Goal: Task Accomplishment & Management: Complete application form

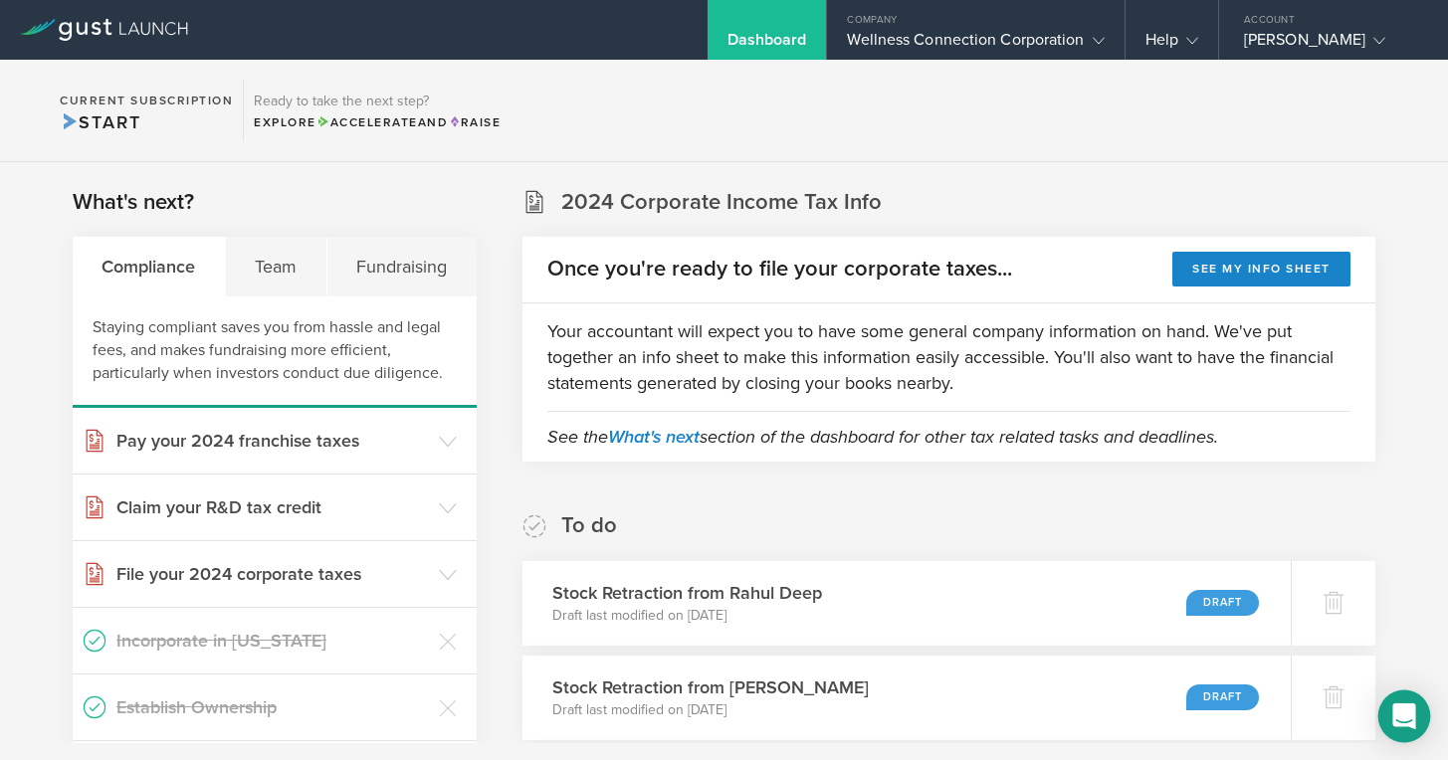
click at [1400, 716] on icon "Open Intercom Messenger" at bounding box center [1404, 717] width 23 height 26
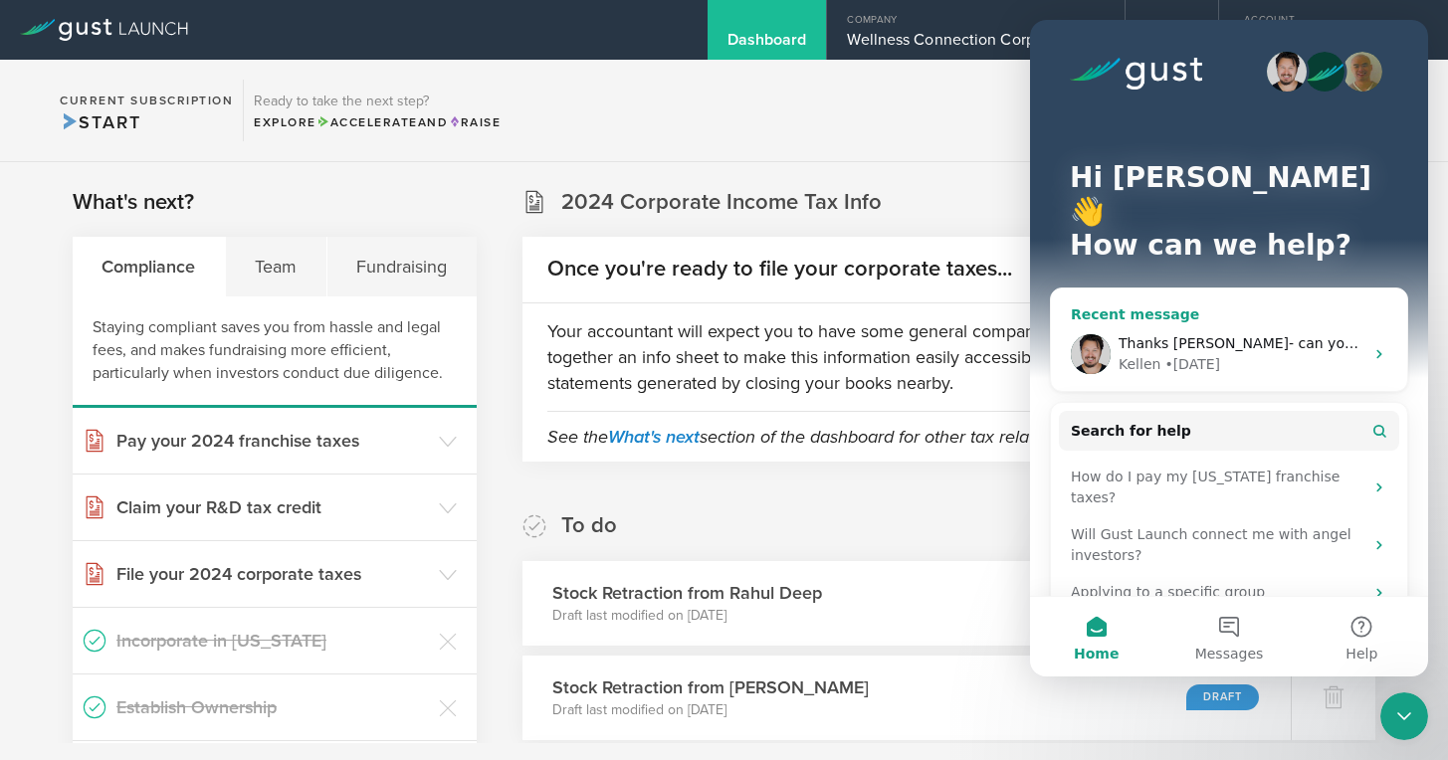
click at [1226, 335] on span "Thanks [PERSON_NAME]- can you pls do the retraction of all share grants for 202…" at bounding box center [1437, 343] width 637 height 16
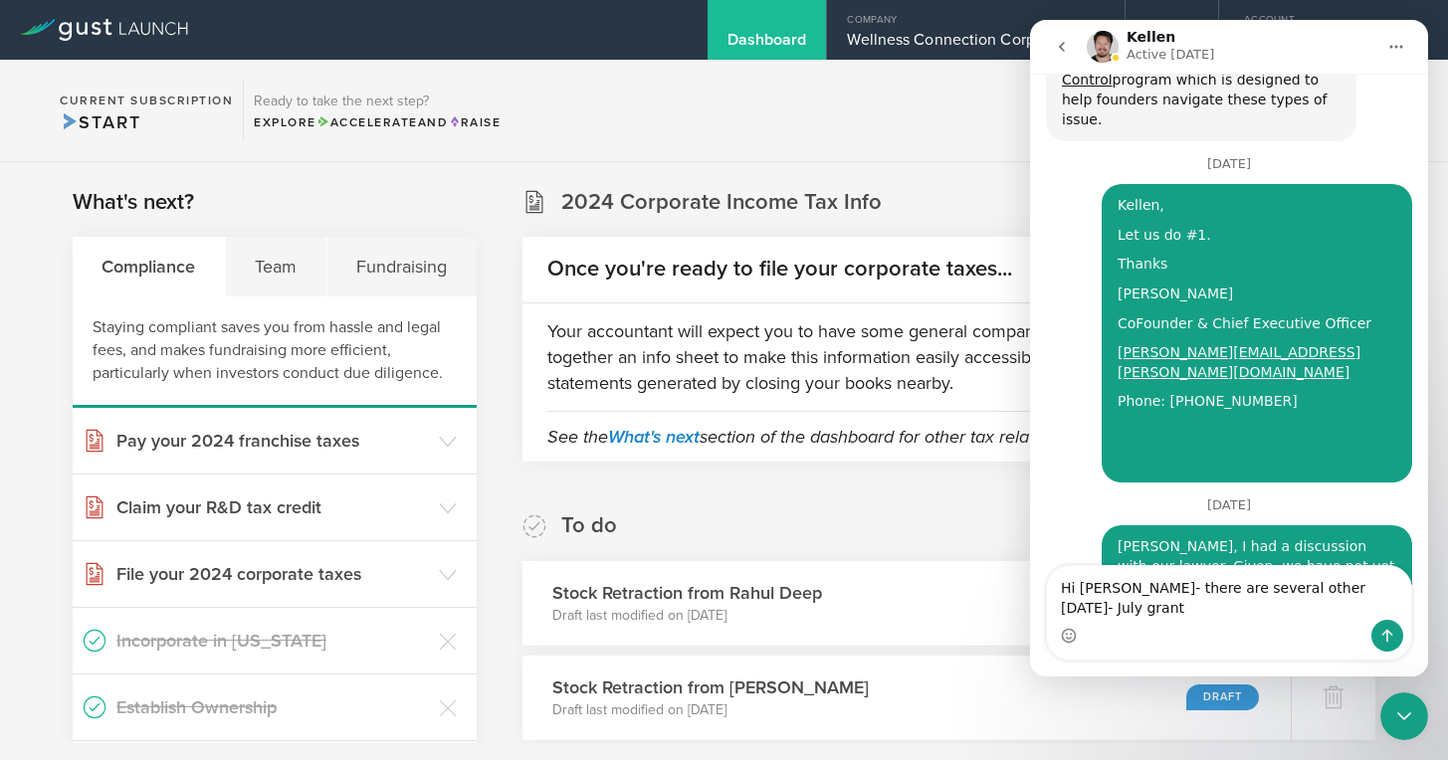
scroll to position [4968, 0]
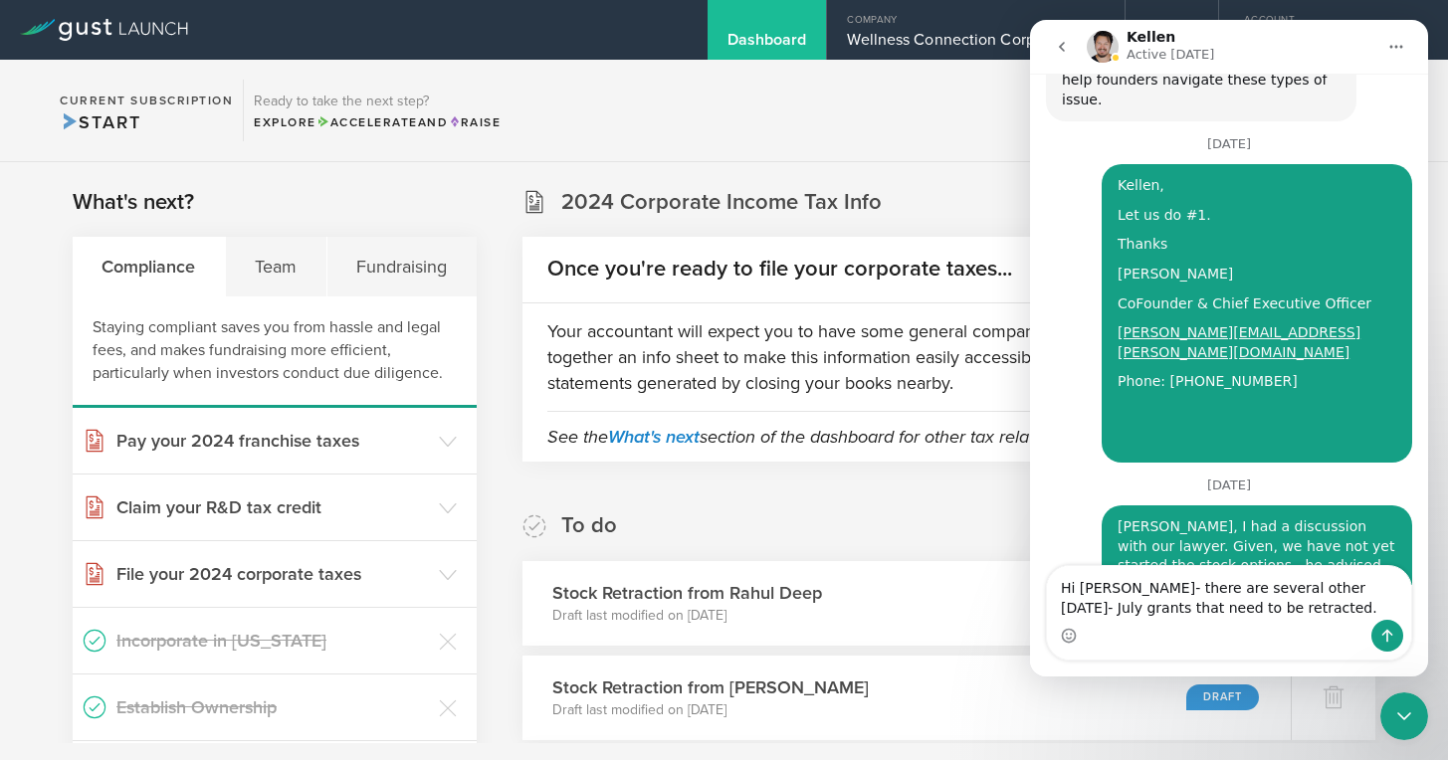
drag, startPoint x: 1064, startPoint y: 591, endPoint x: 1082, endPoint y: 586, distance: 18.6
click at [1064, 591] on textarea "Hi Kellen- there are several other 2025 Jan- July grants that need to be retrac…" at bounding box center [1229, 593] width 364 height 54
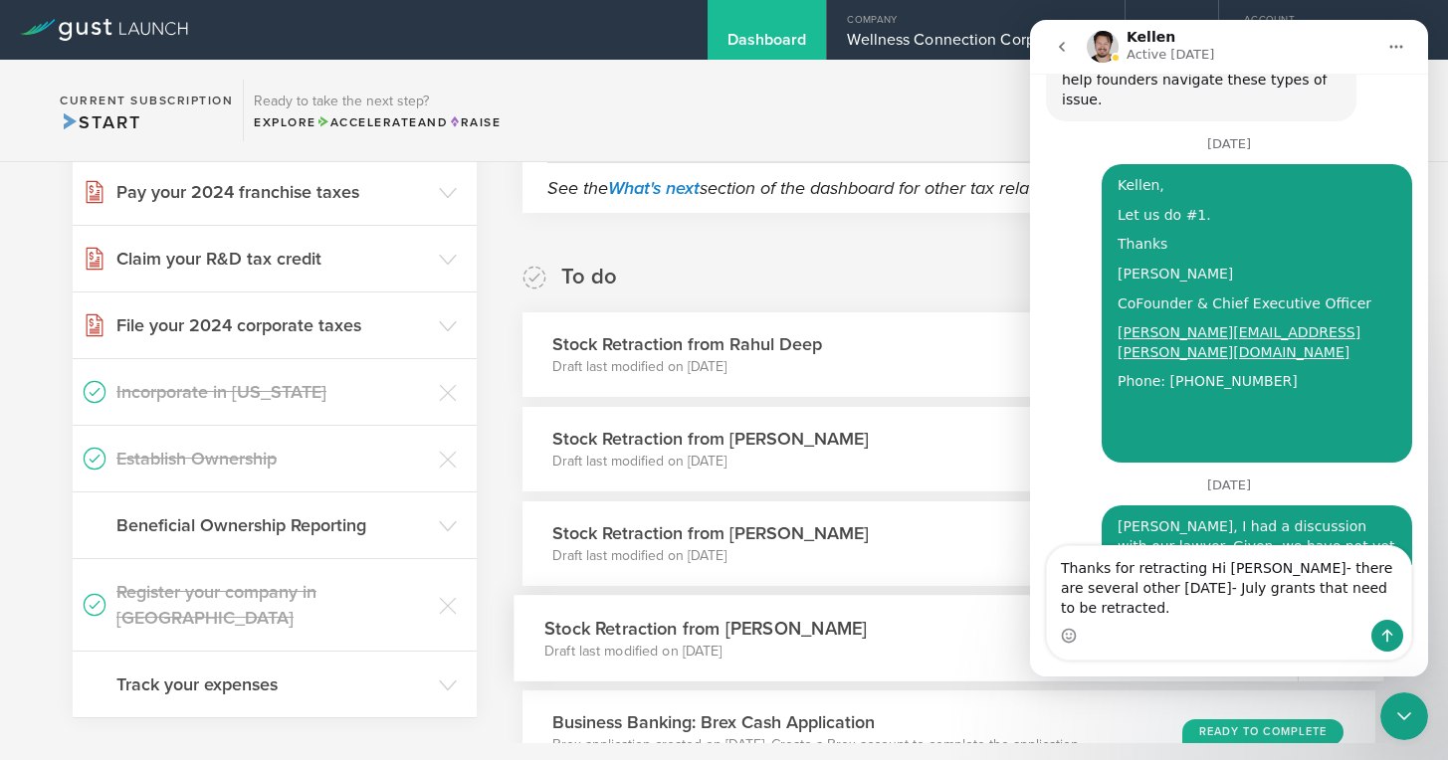
scroll to position [4988, 0]
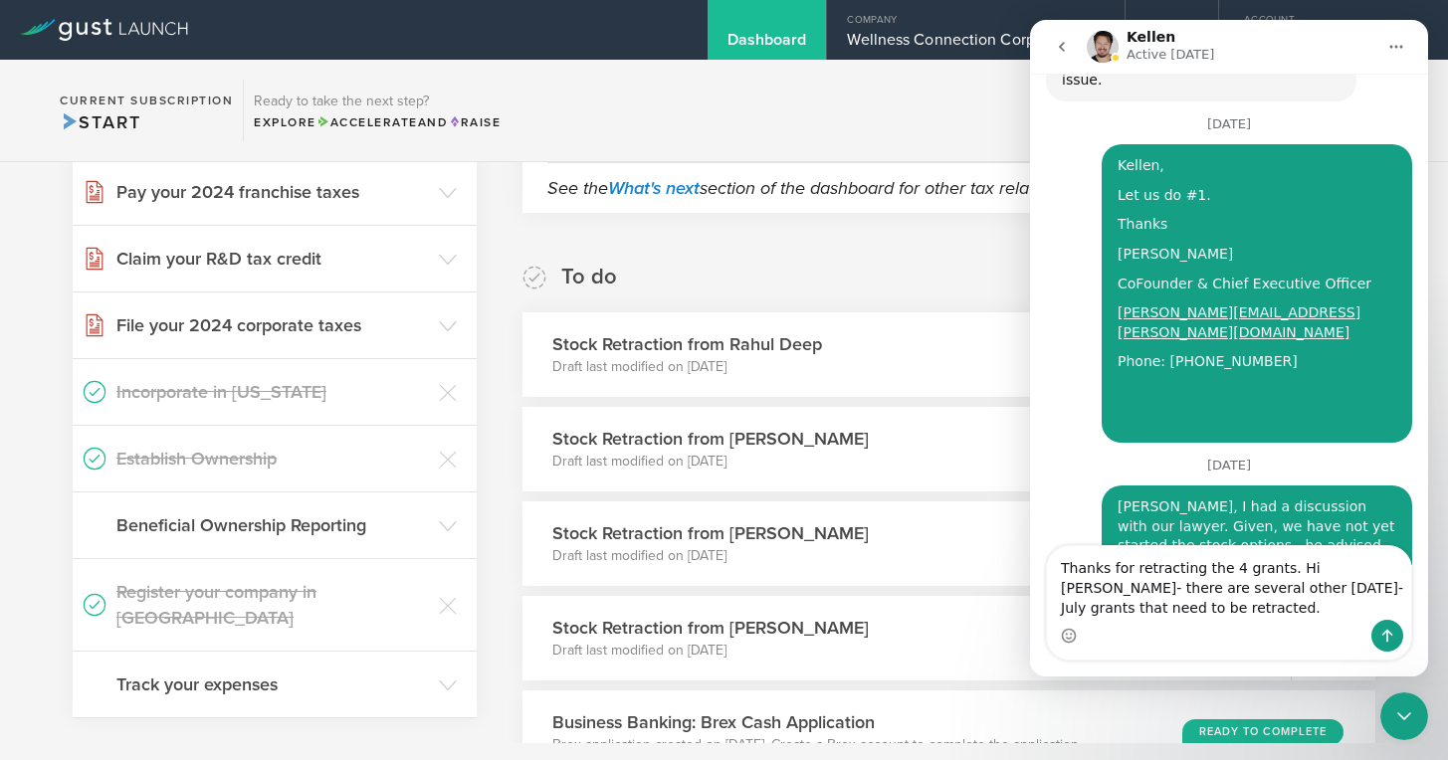
click at [1238, 613] on textarea "Thanks for retracting the 4 grants. Hi Kellen- there are several other 2025 Jan…" at bounding box center [1229, 583] width 364 height 74
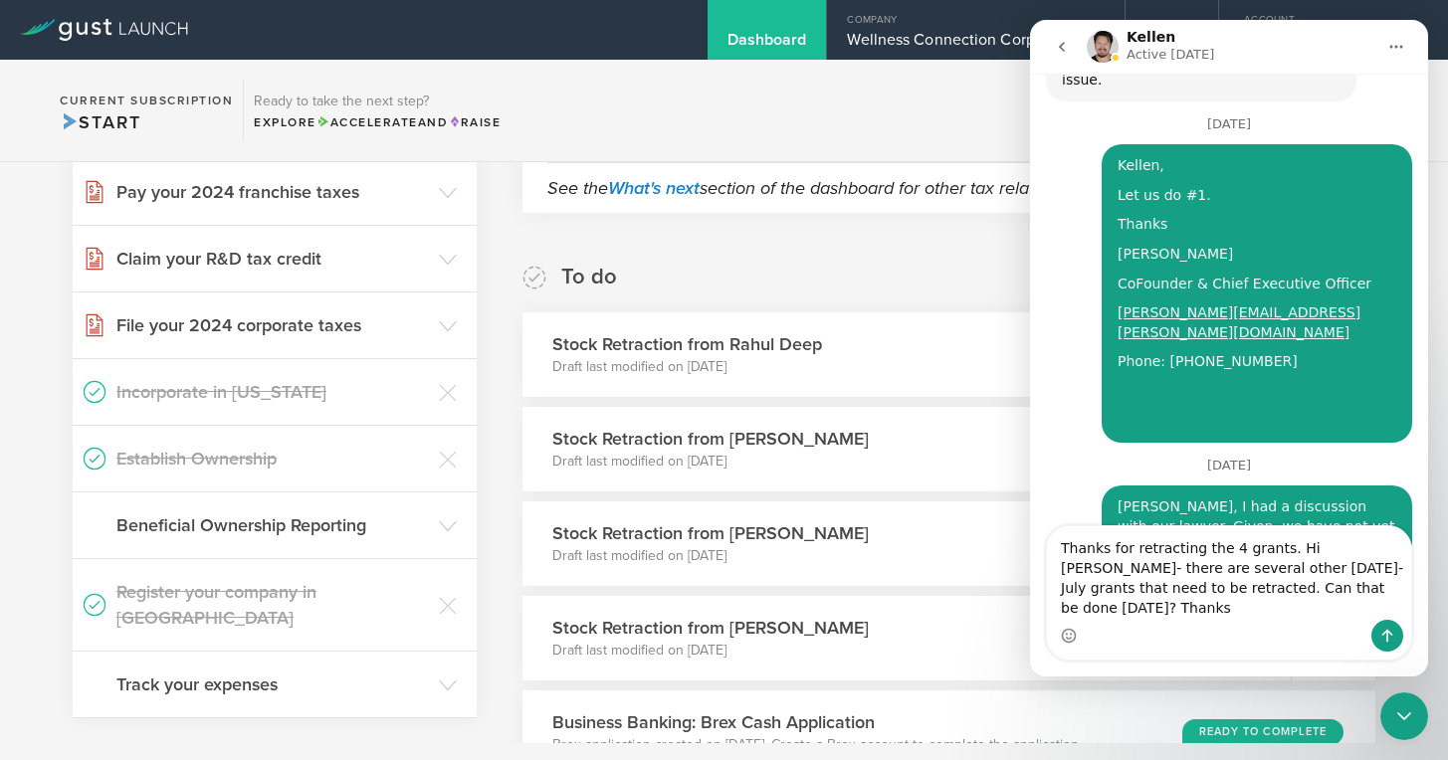
type textarea "Thanks for retracting the 4 grants. Hi [PERSON_NAME]- there are several other […"
click at [1398, 635] on button "Send a message…" at bounding box center [1388, 636] width 32 height 32
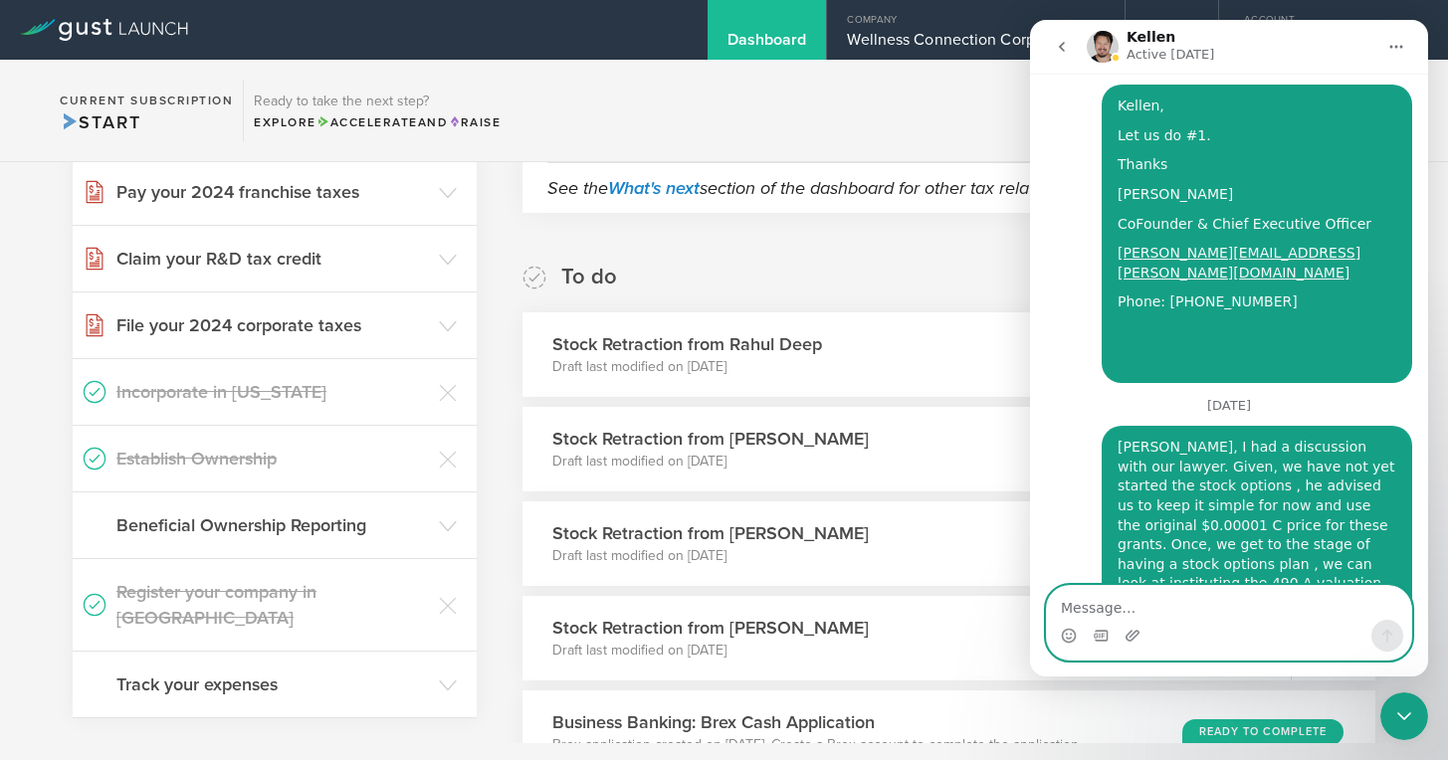
scroll to position [5090, 0]
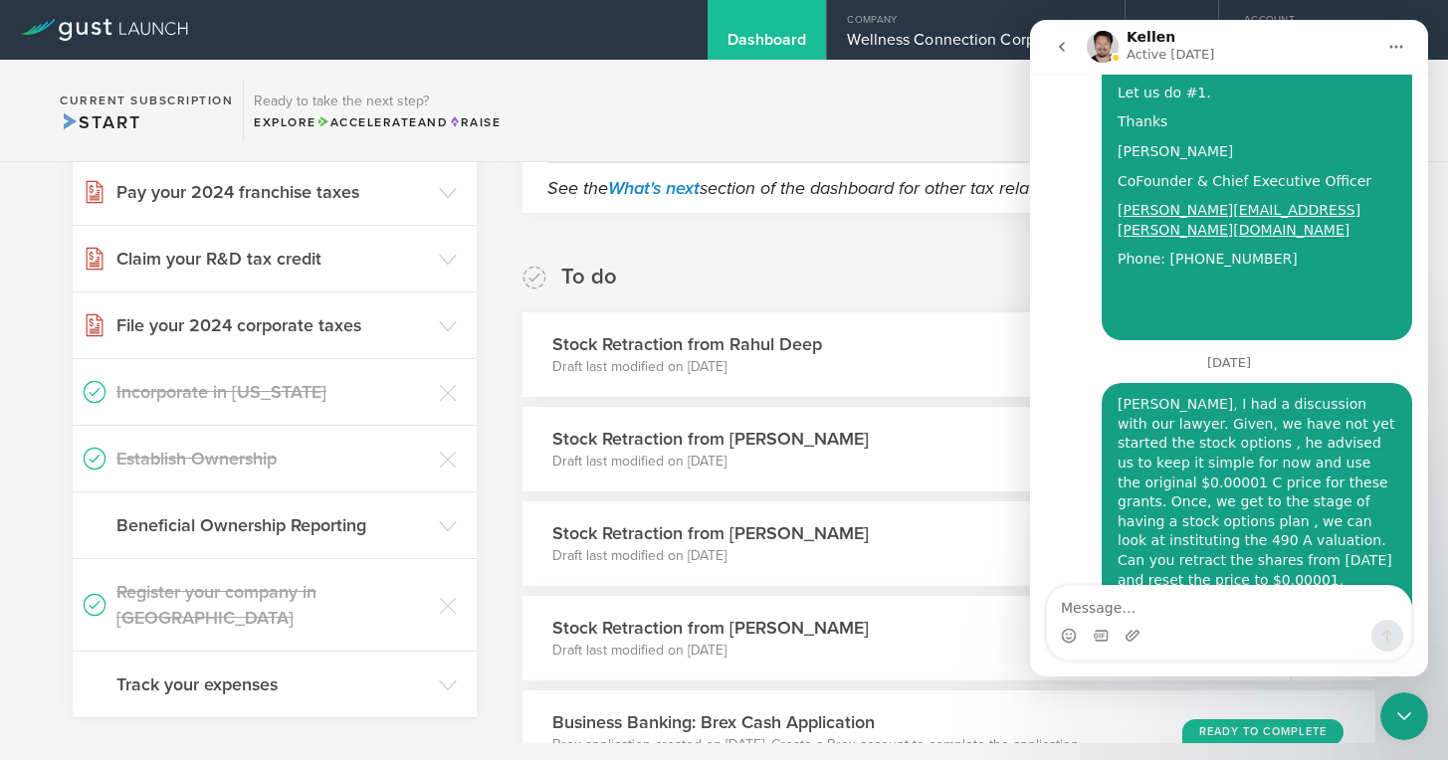
click at [1066, 47] on icon "go back" at bounding box center [1062, 47] width 16 height 16
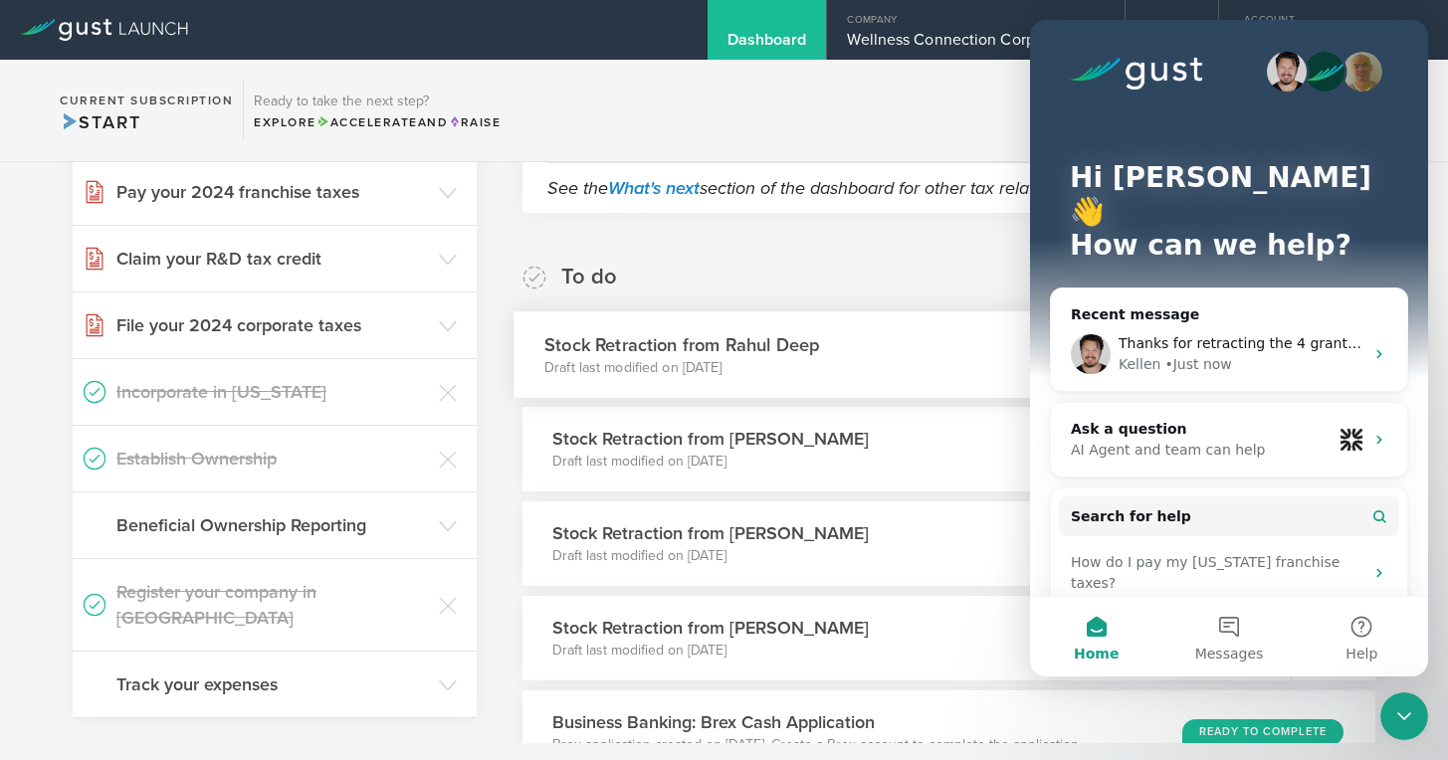
click at [781, 349] on h3 "Stock Retraction from Rahul Deep" at bounding box center [681, 344] width 275 height 27
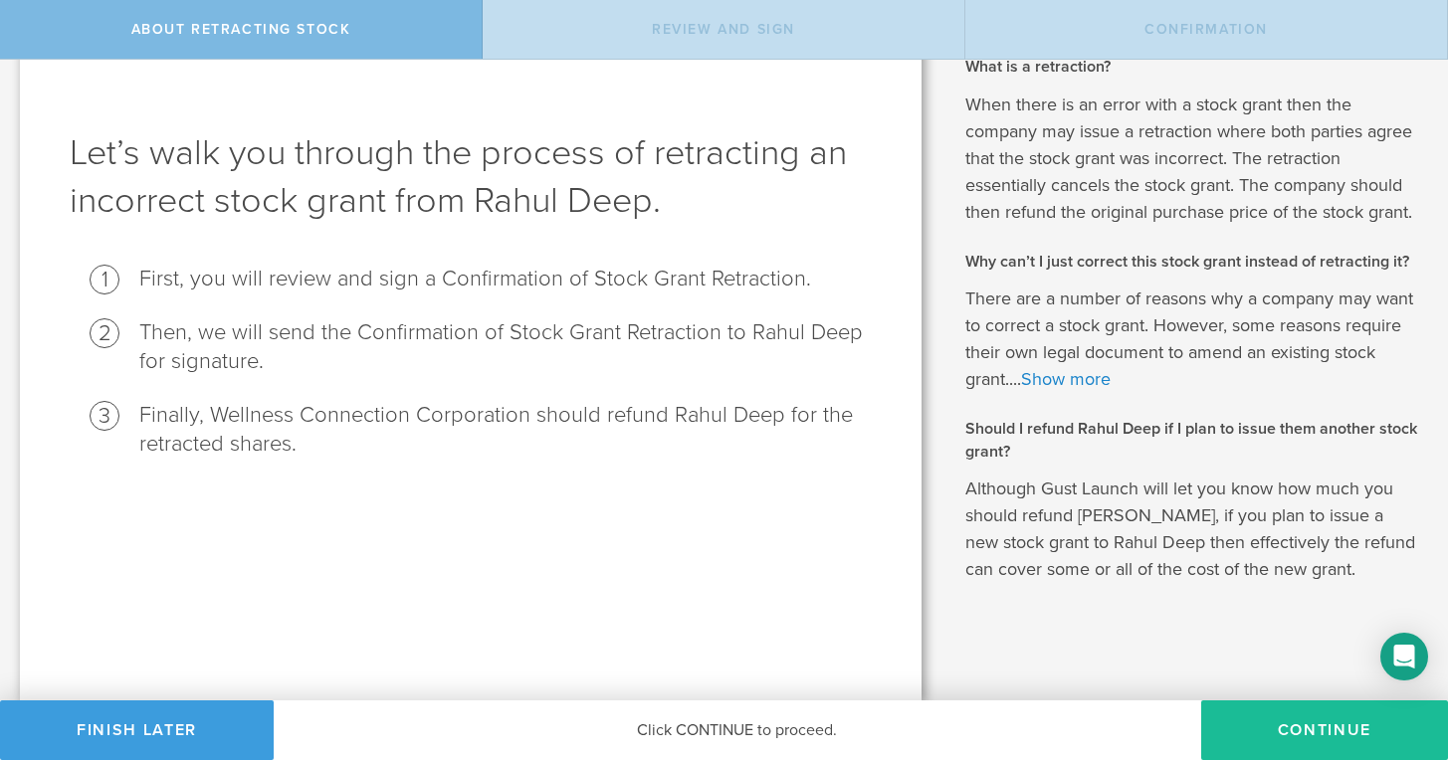
scroll to position [48, 0]
click at [1303, 738] on button "Continue" at bounding box center [1324, 731] width 247 height 60
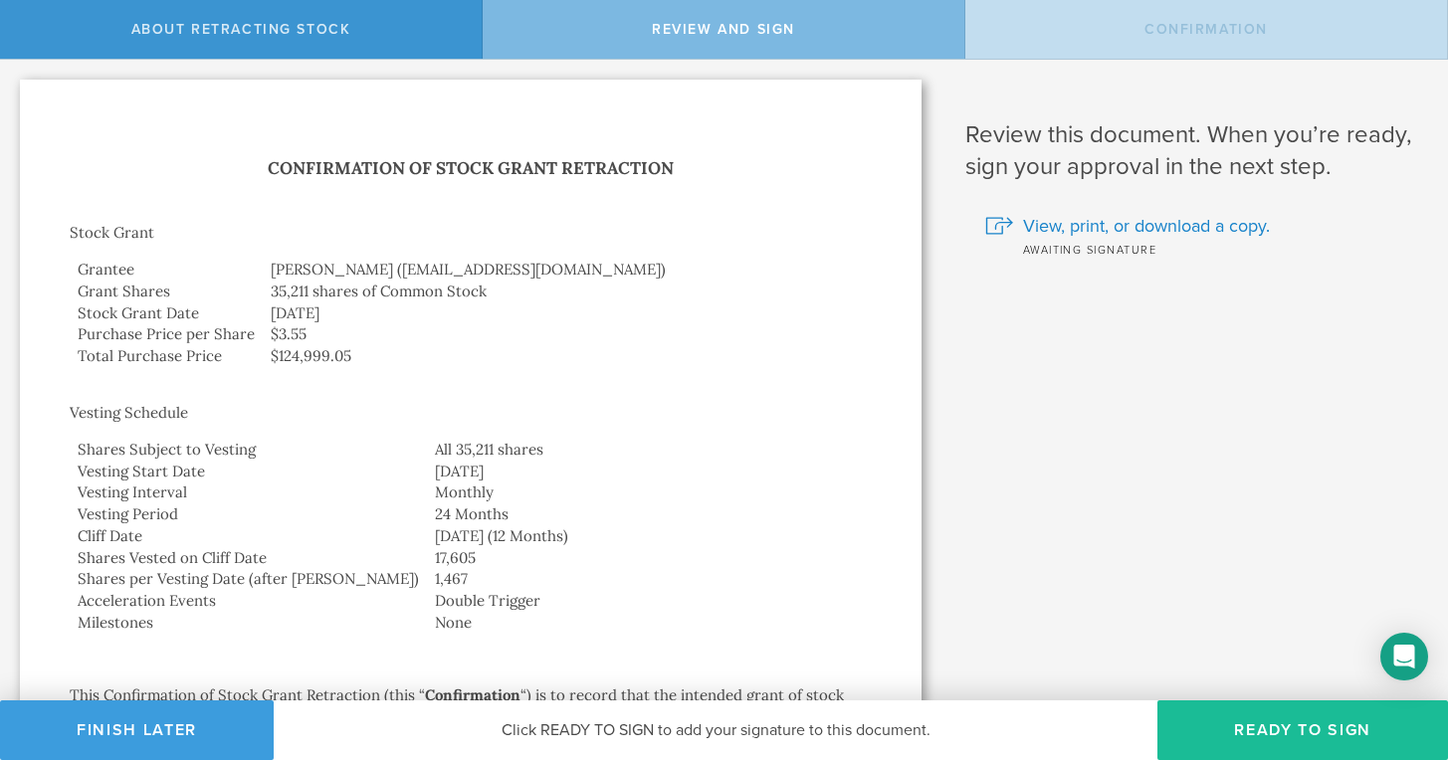
scroll to position [0, 0]
click at [199, 726] on button "Finish Later" at bounding box center [137, 731] width 274 height 60
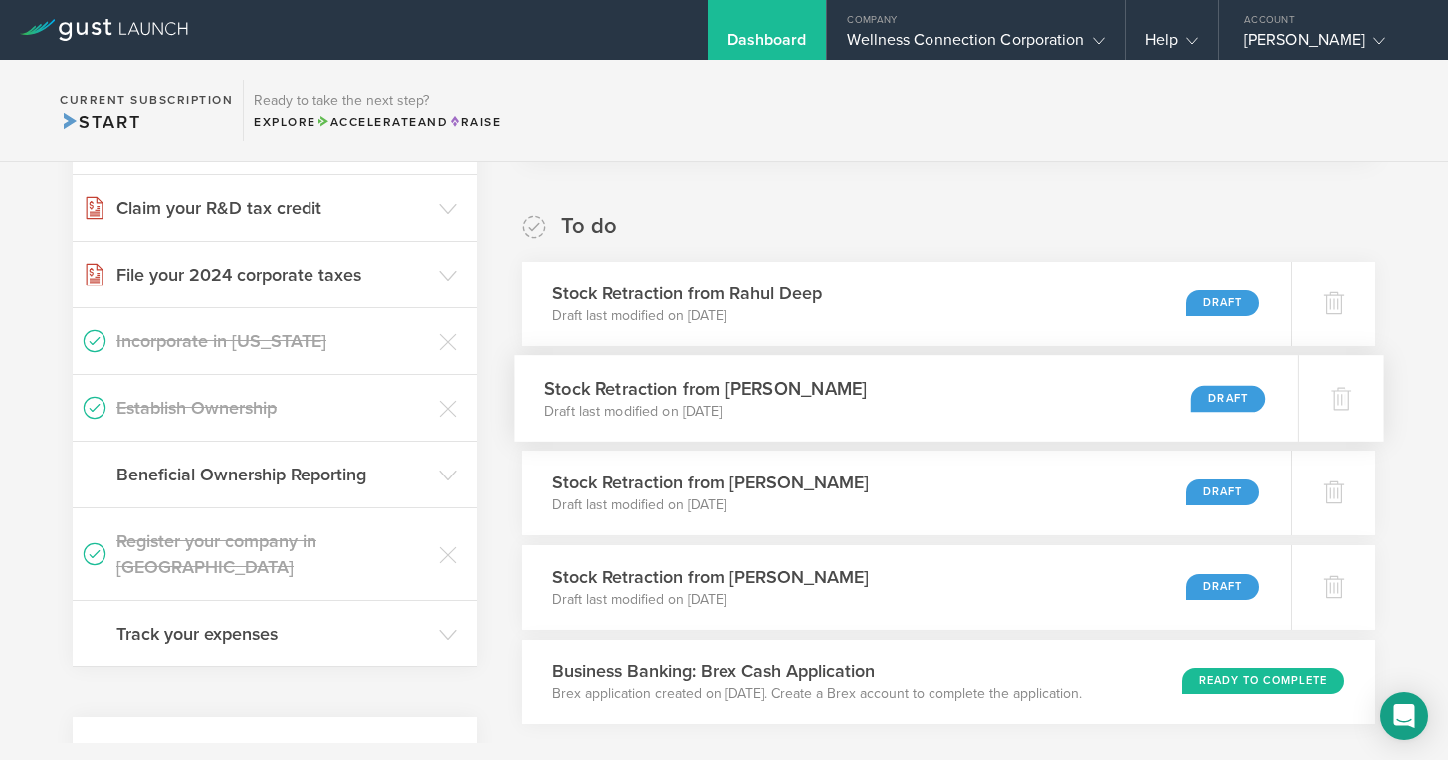
scroll to position [309, 0]
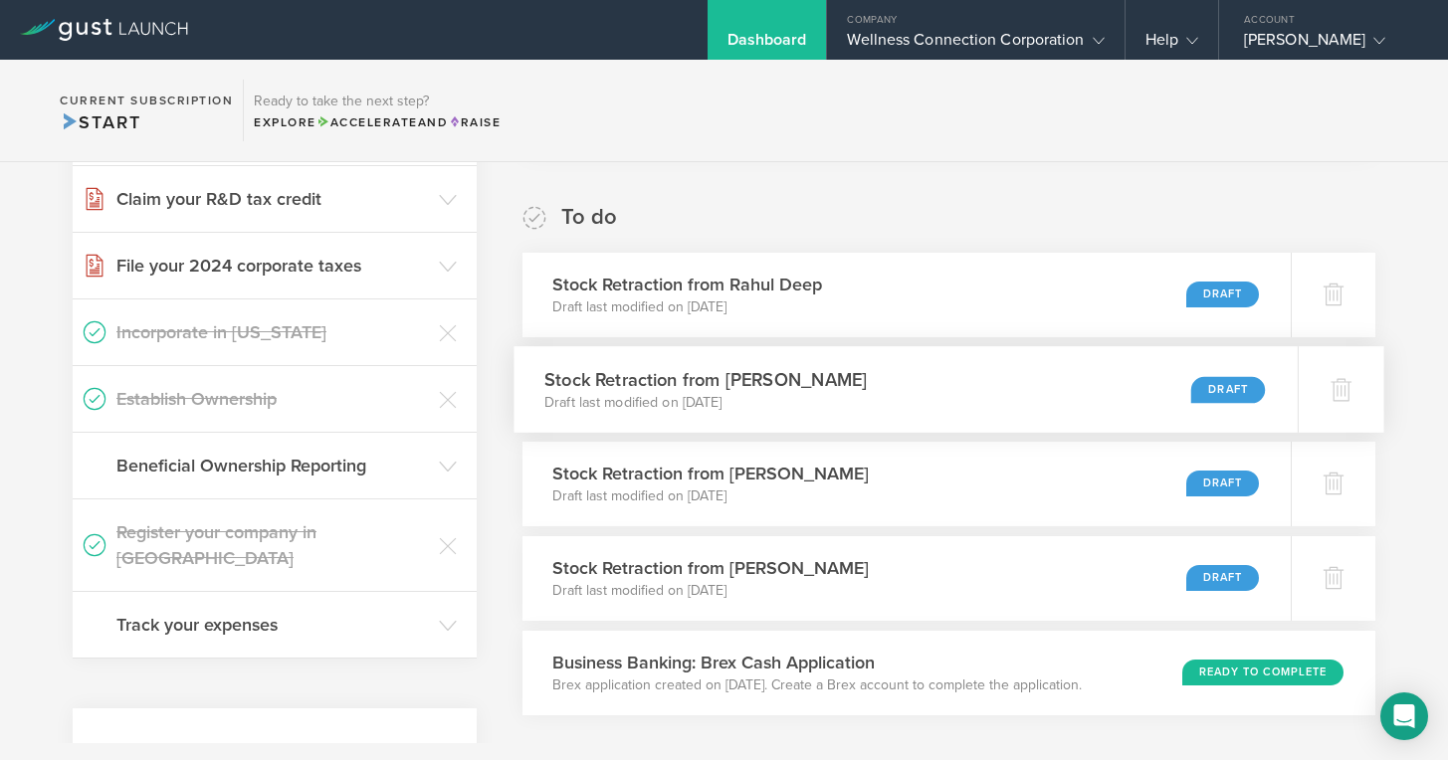
click at [1209, 385] on div "Draft" at bounding box center [1228, 389] width 74 height 27
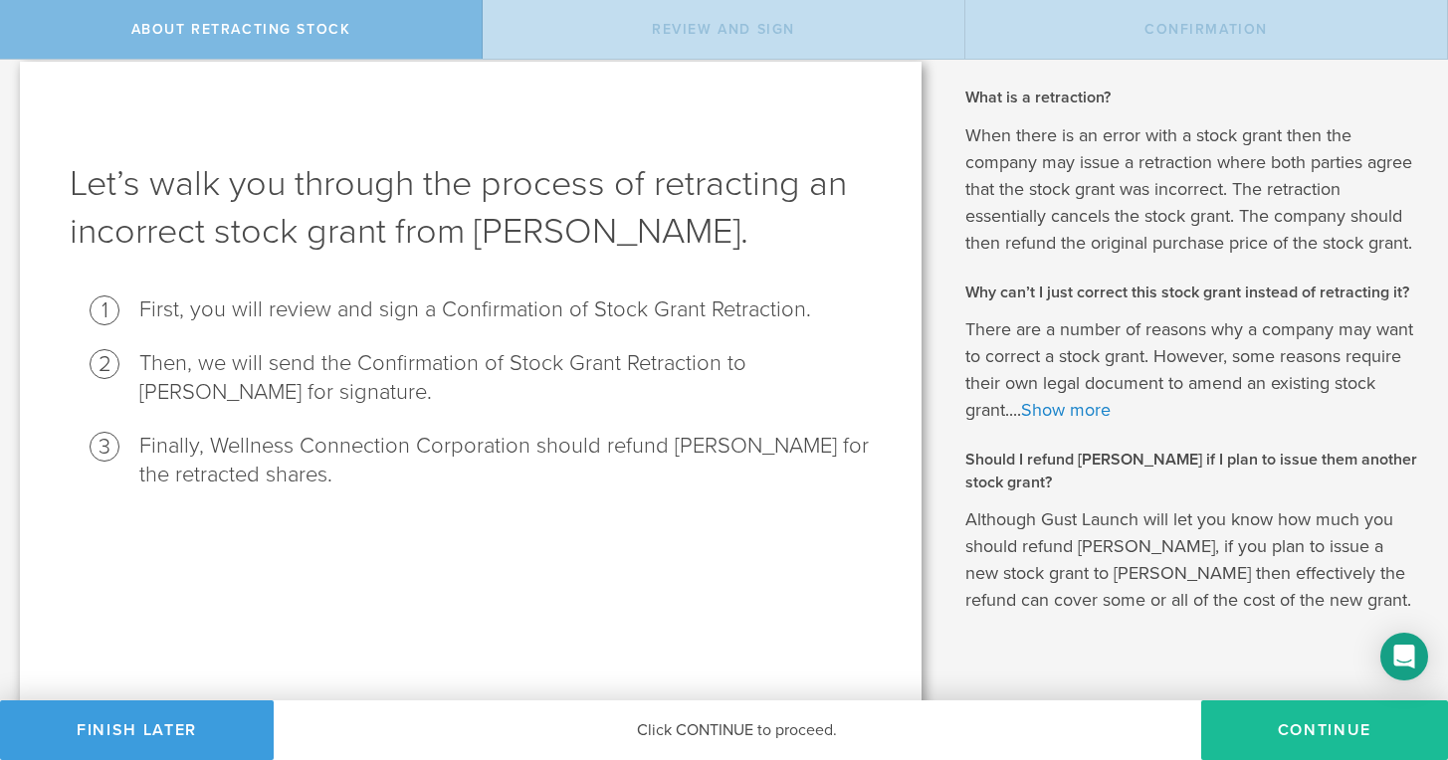
scroll to position [27, 0]
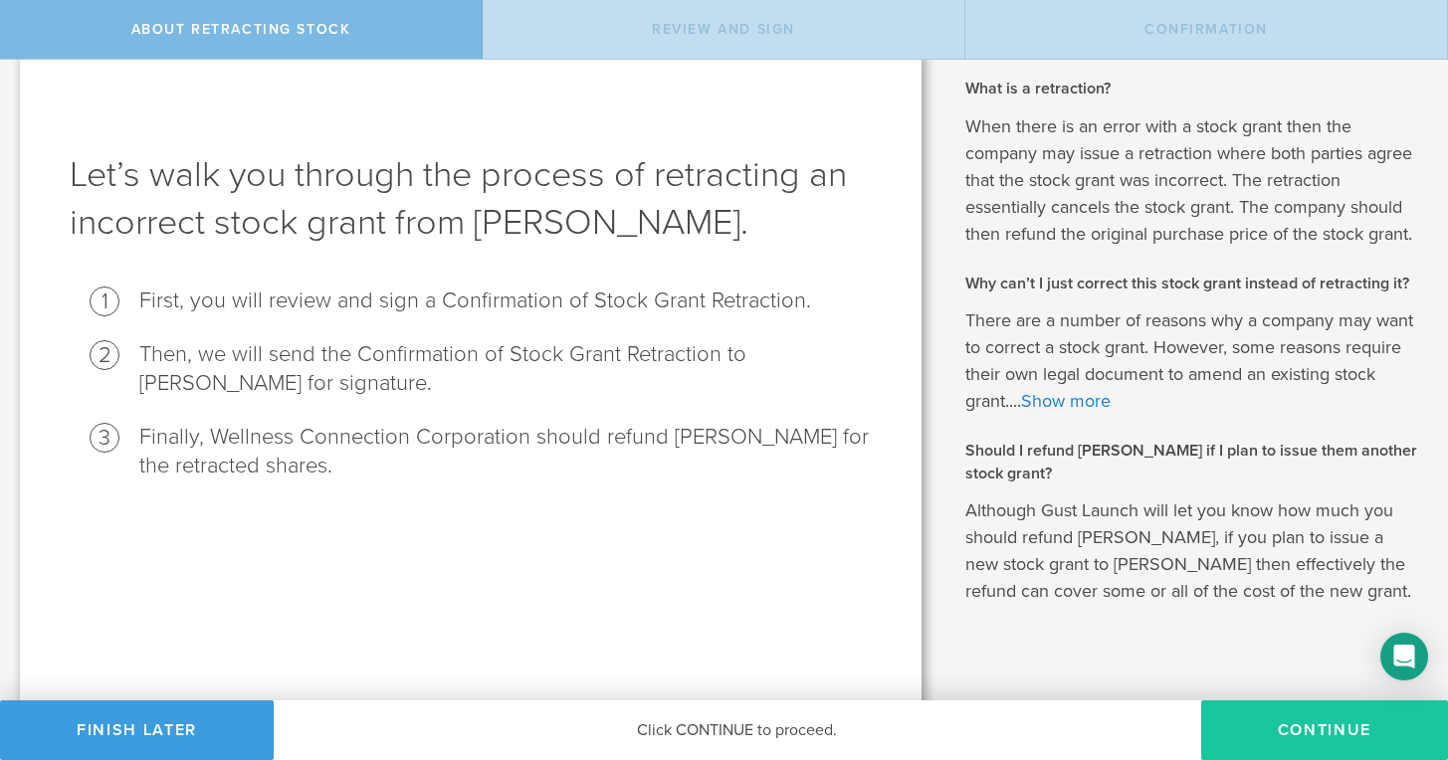
click at [1302, 737] on button "Continue" at bounding box center [1324, 731] width 247 height 60
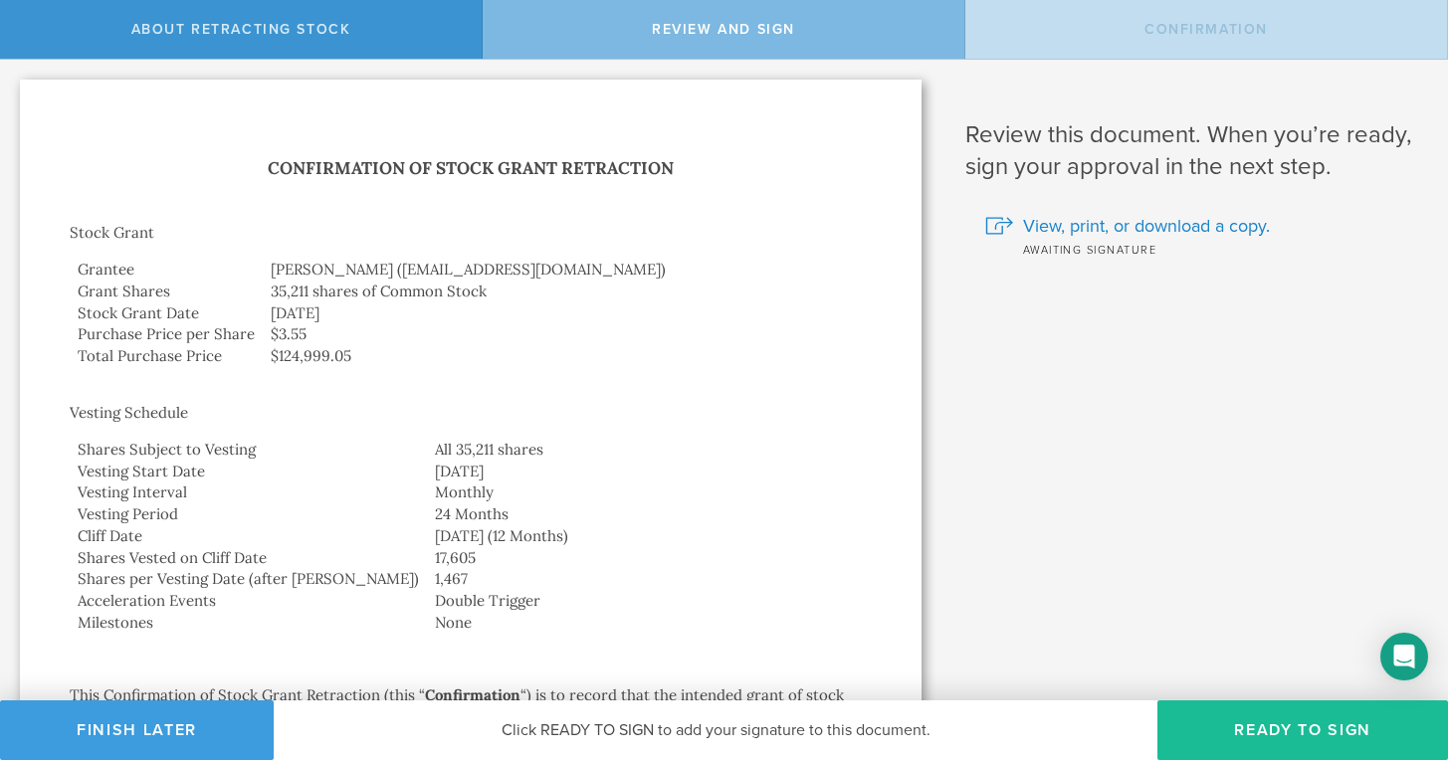
scroll to position [0, 0]
click at [157, 734] on button "Finish Later" at bounding box center [137, 731] width 274 height 60
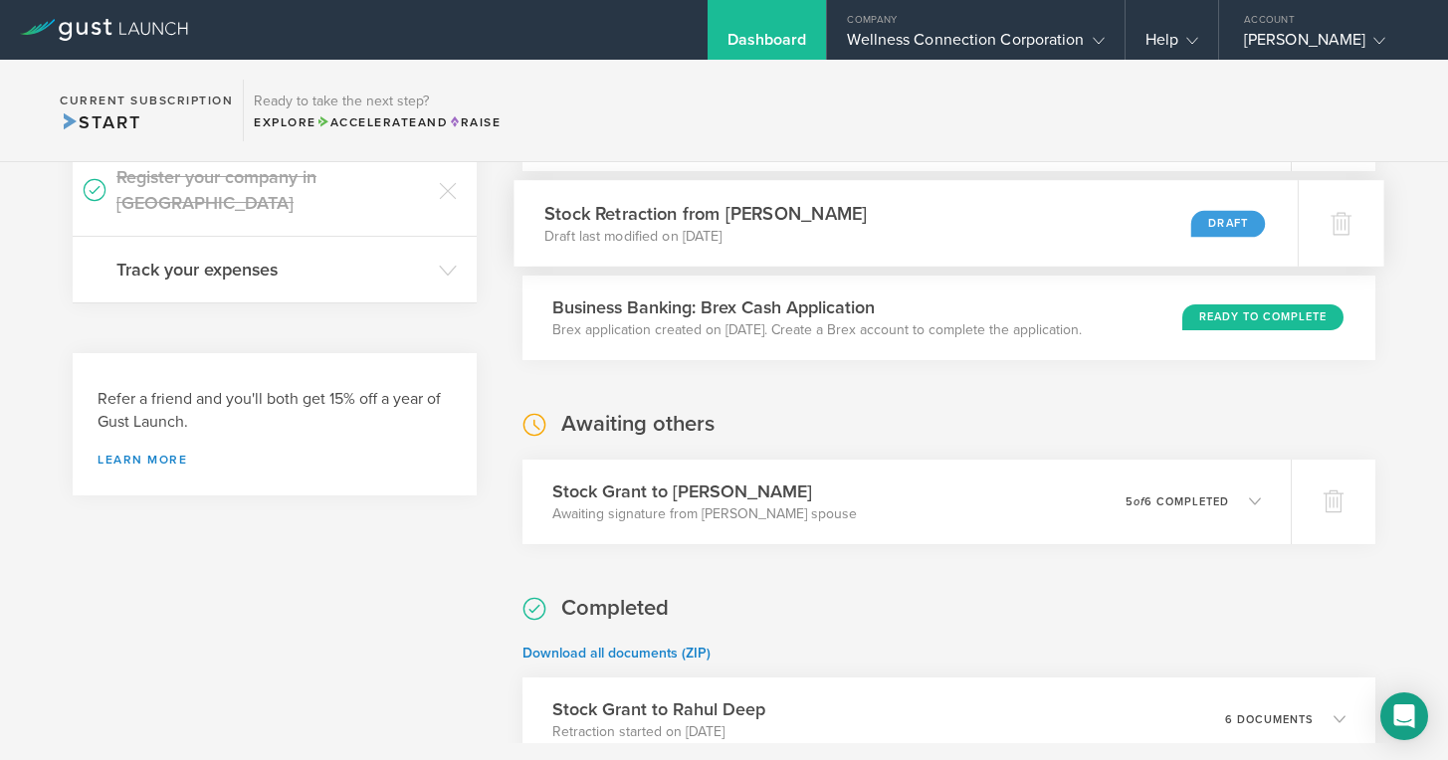
scroll to position [666, 0]
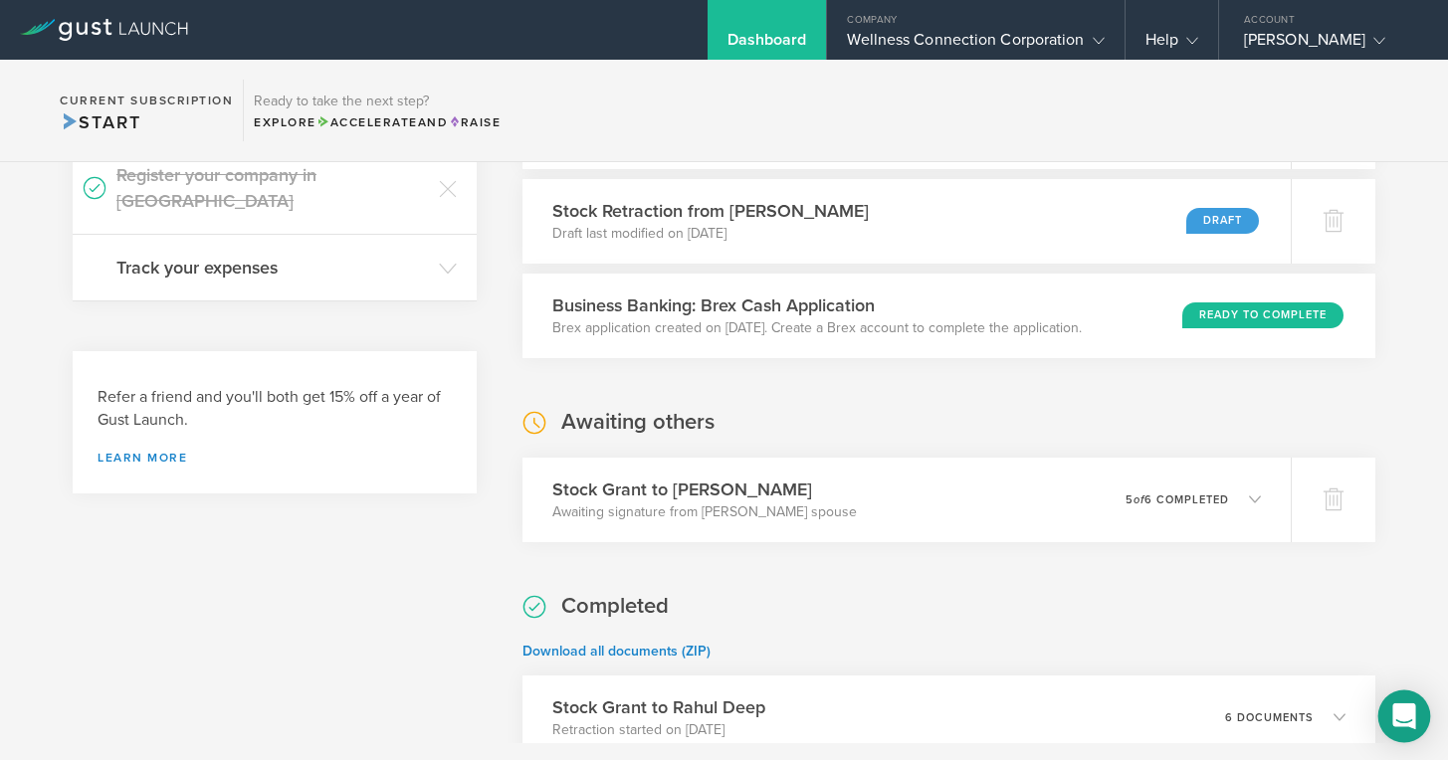
click at [1416, 711] on div "Open Intercom Messenger" at bounding box center [1405, 717] width 53 height 53
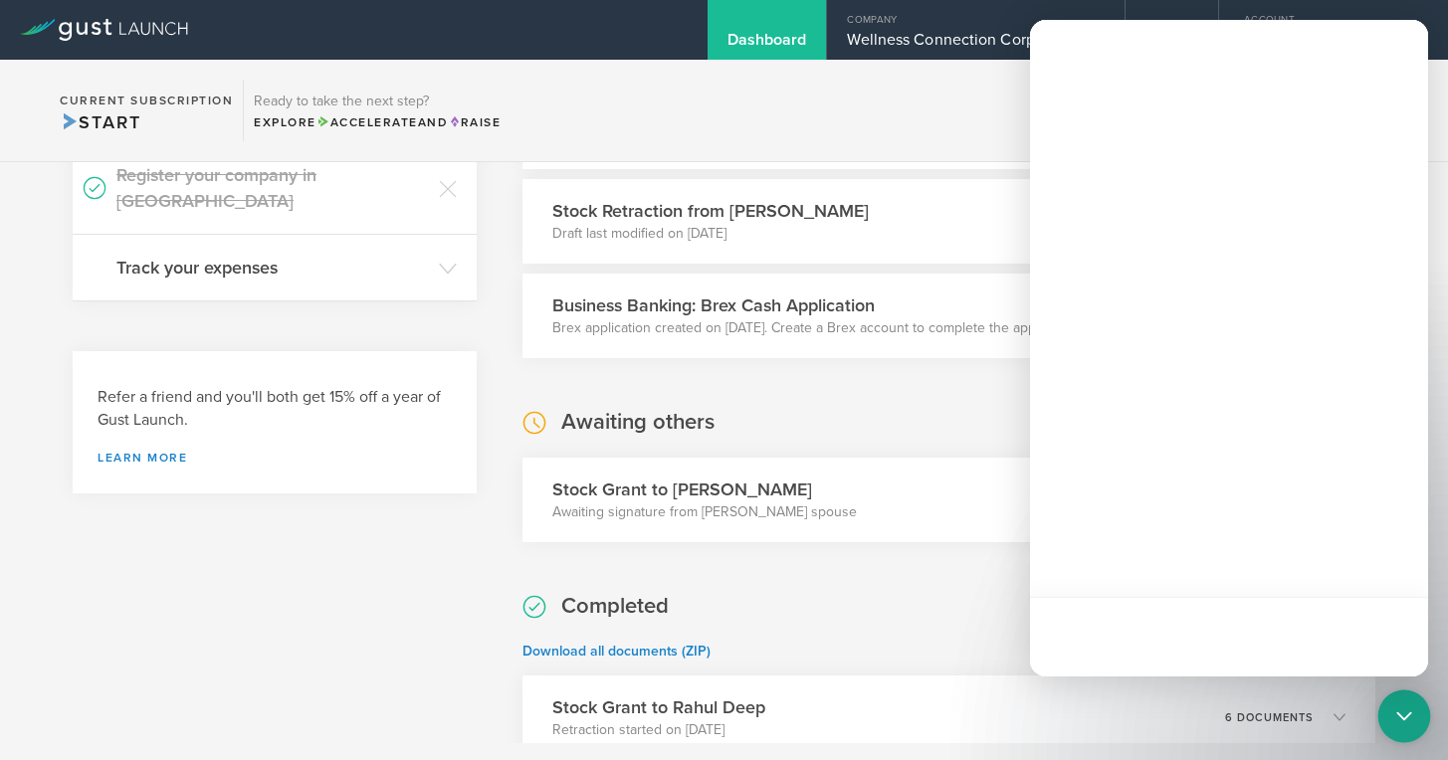
scroll to position [0, 0]
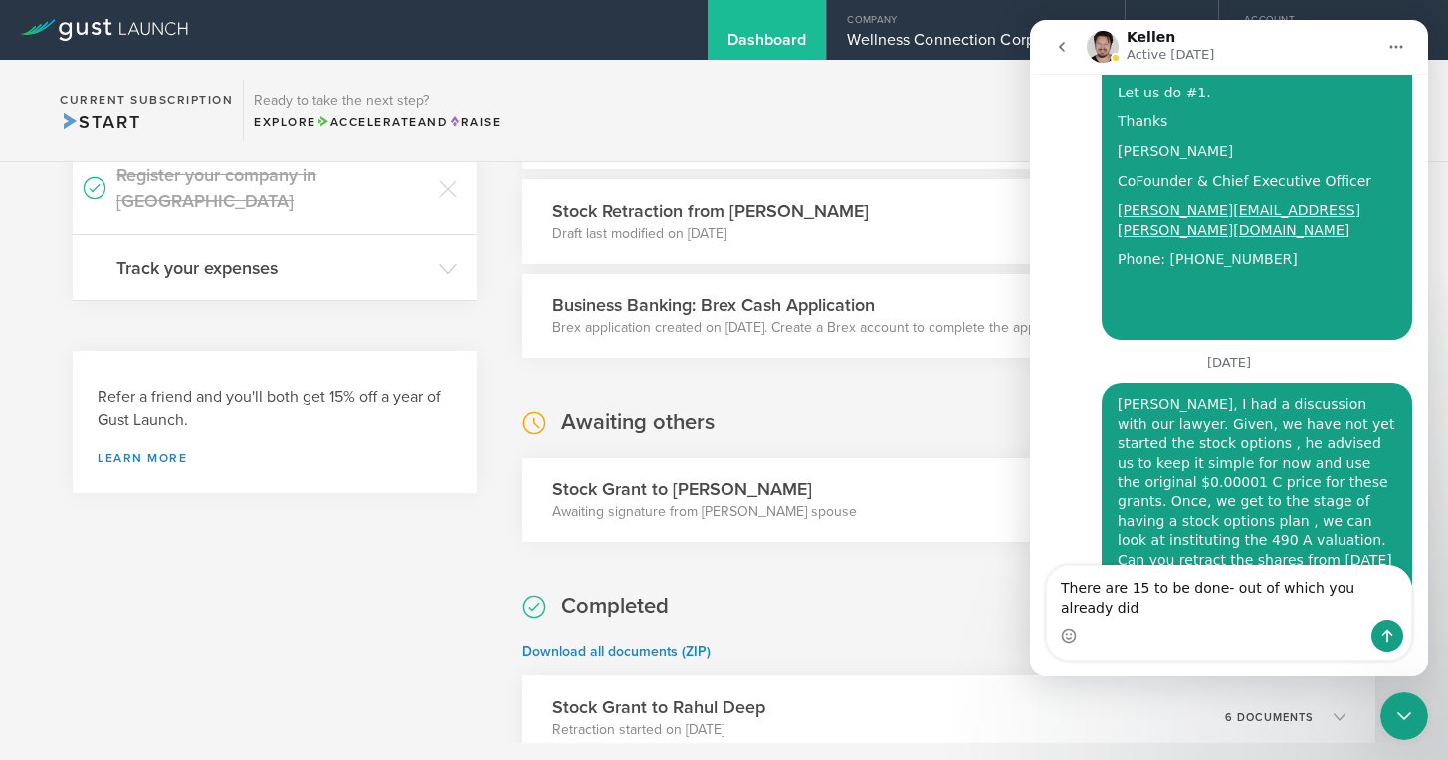
scroll to position [5110, 0]
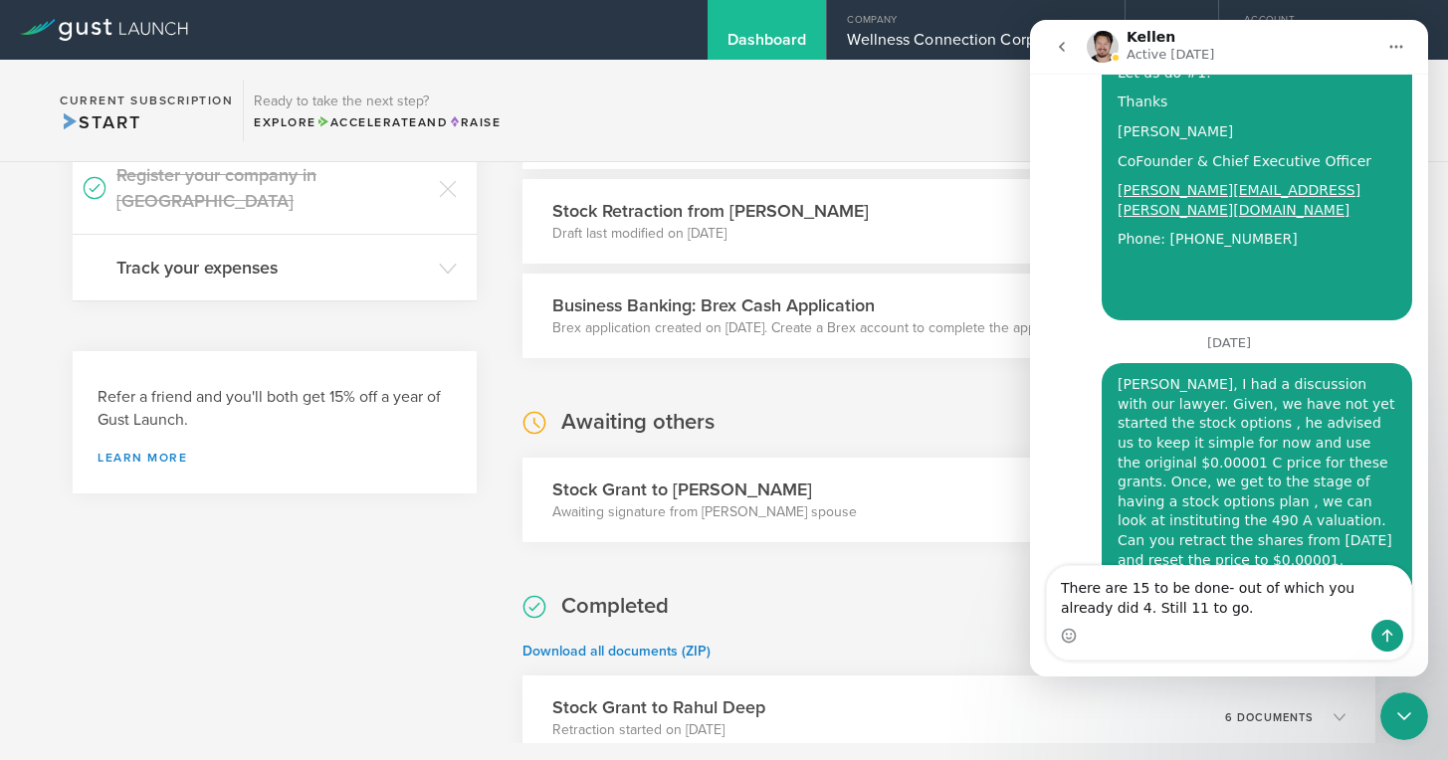
type textarea "There are 15 to be done- out of which you already did 4. Still 11 to go."
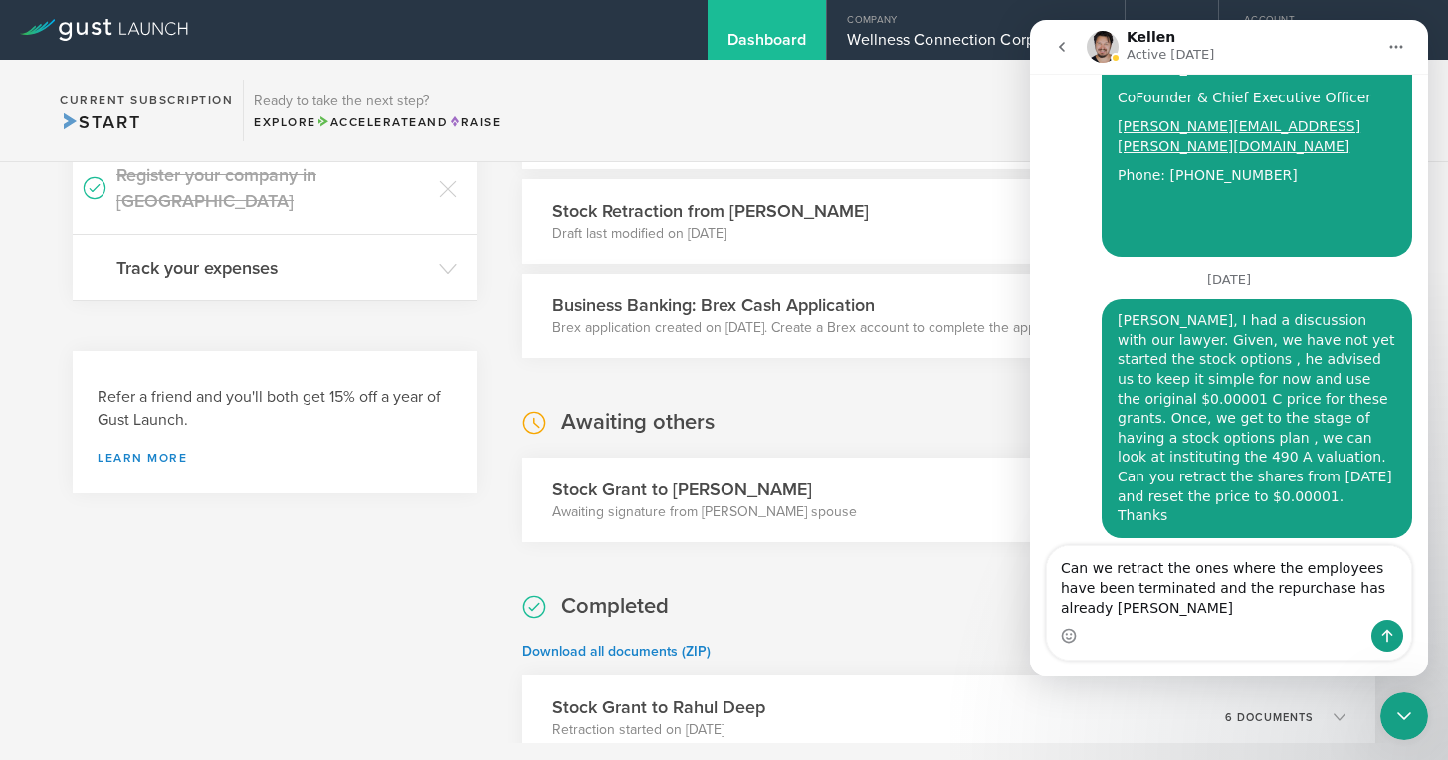
scroll to position [5194, 0]
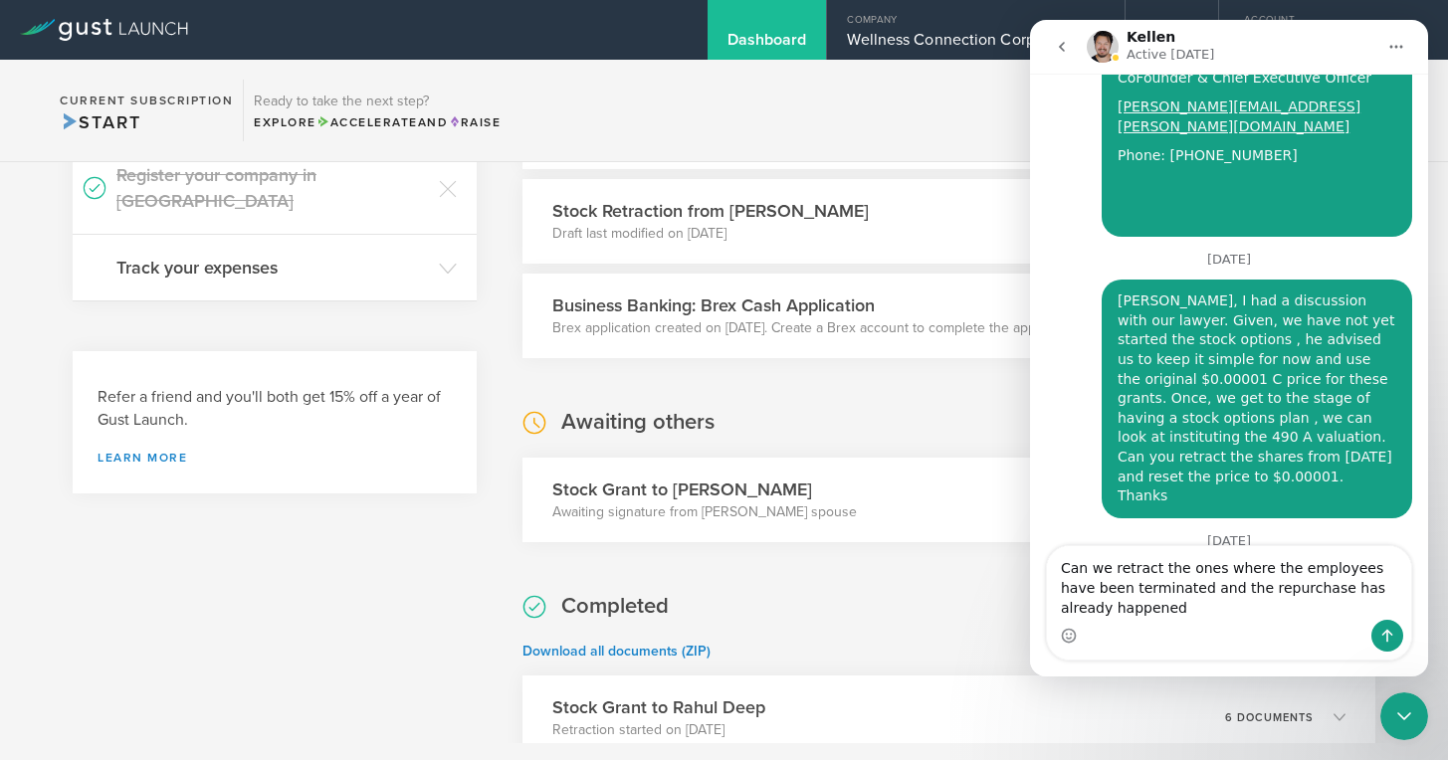
type textarea "Can we retract the ones where the employees have been terminated and the repurc…"
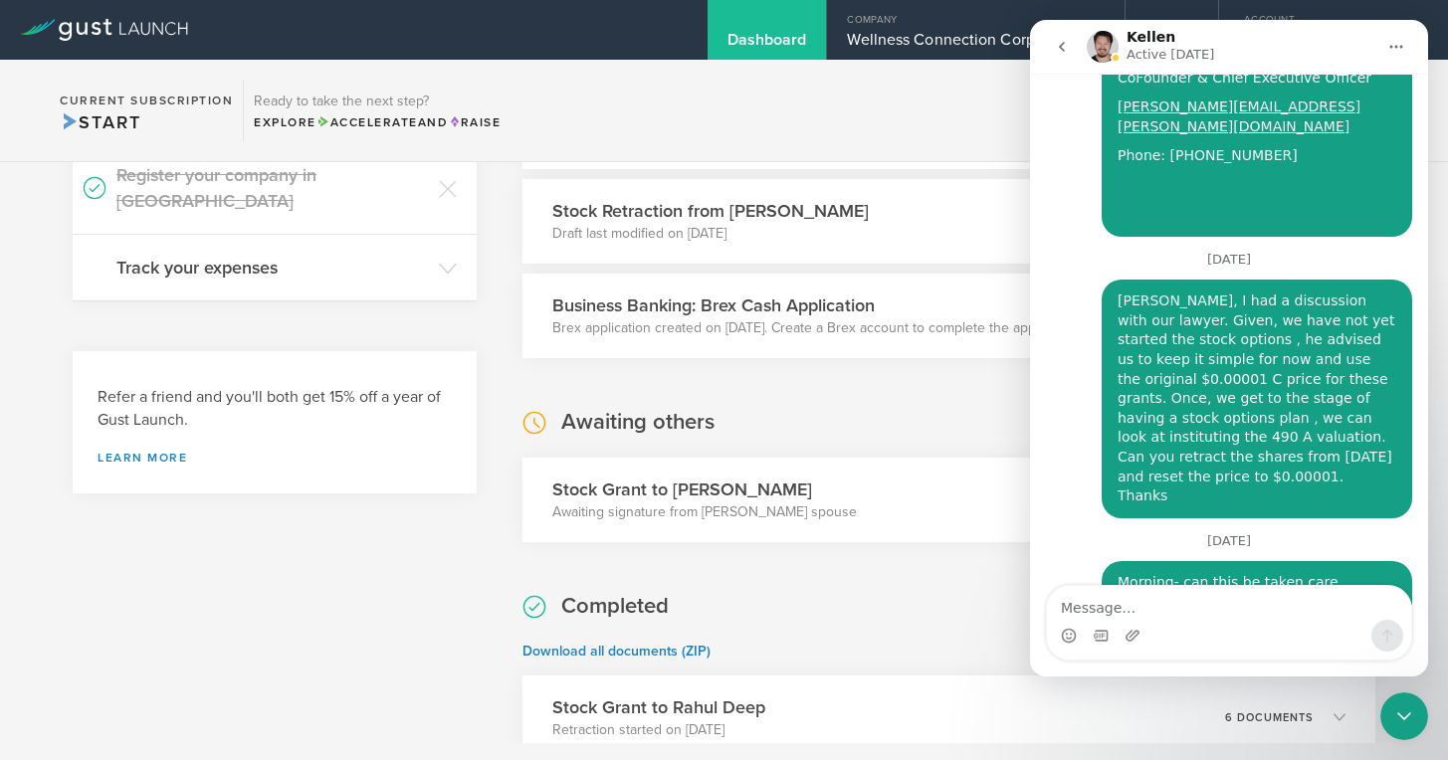
scroll to position [5237, 0]
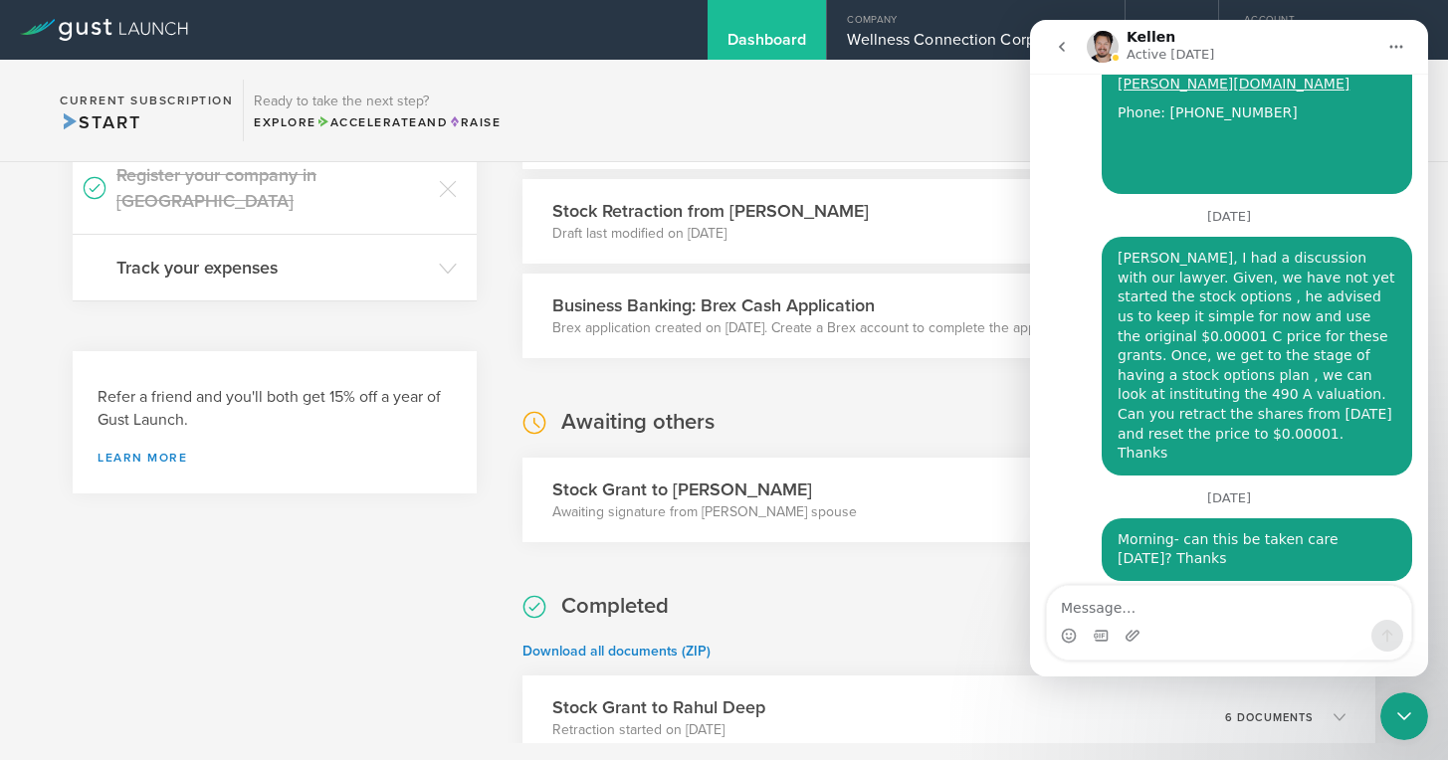
click at [1066, 46] on icon "go back" at bounding box center [1062, 47] width 16 height 16
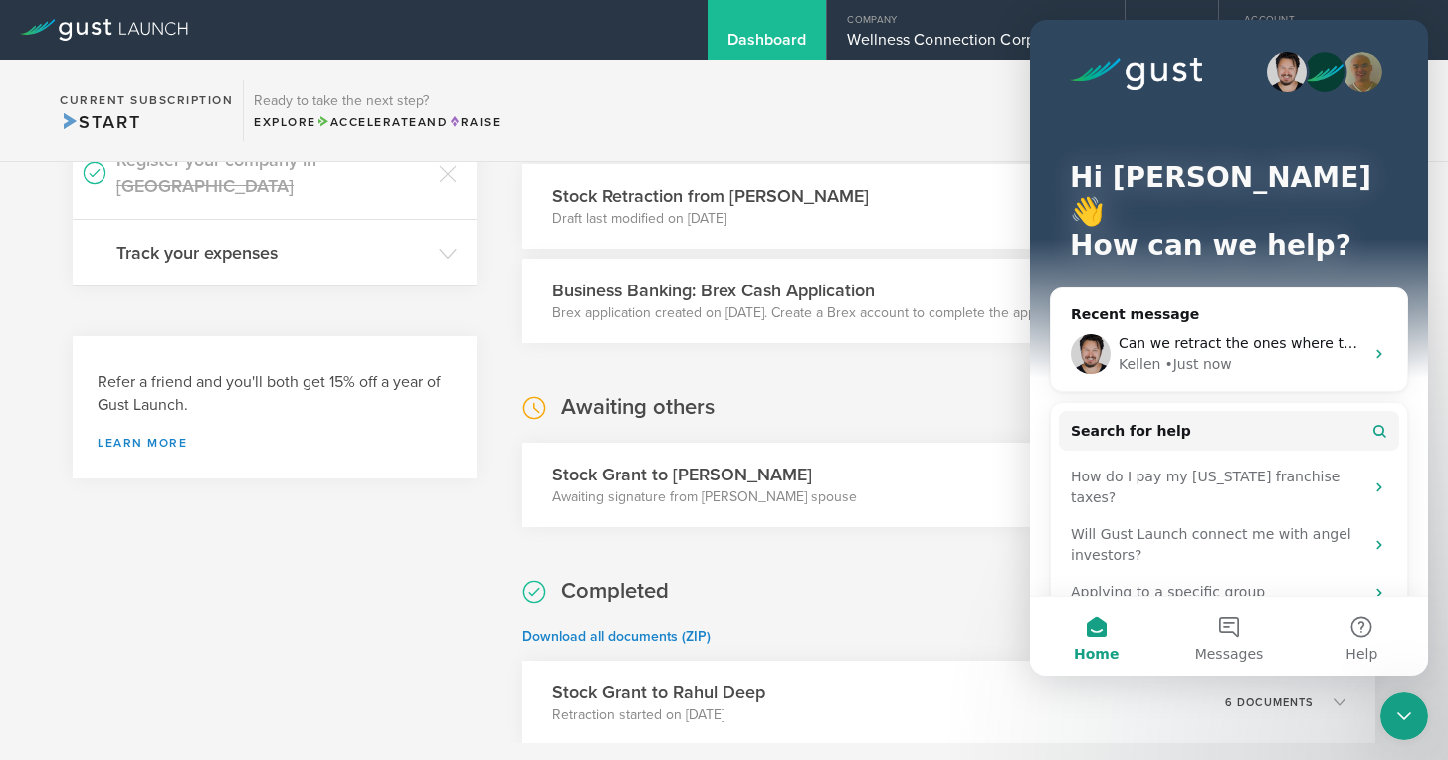
scroll to position [0, 0]
